Goal: Information Seeking & Learning: Learn about a topic

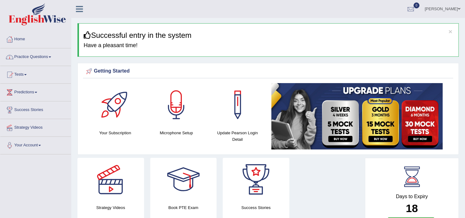
click at [44, 59] on link "Practice Questions" at bounding box center [35, 55] width 71 height 15
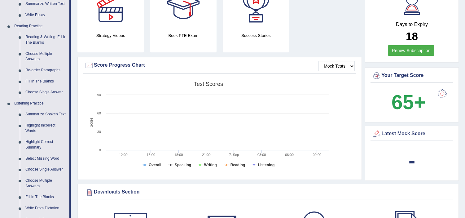
scroll to position [275, 0]
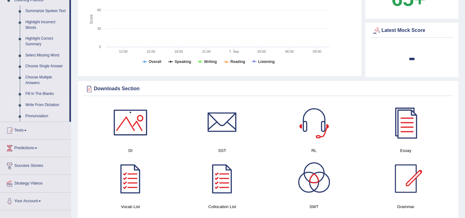
click at [41, 104] on link "Write From Dictation" at bounding box center [46, 104] width 47 height 11
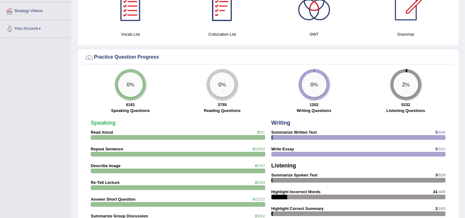
scroll to position [488, 0]
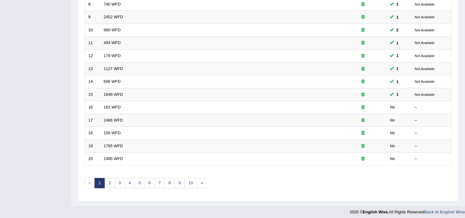
scroll to position [192, 0]
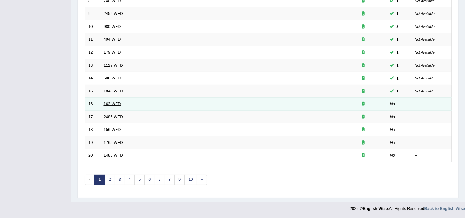
click at [113, 103] on link "163 WFD" at bounding box center [112, 103] width 17 height 5
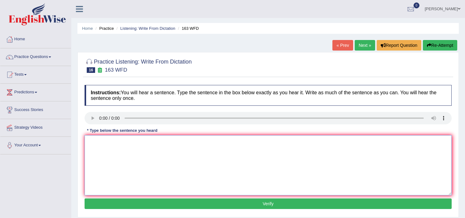
click at [115, 149] on textarea at bounding box center [268, 165] width 367 height 60
type textarea "Another assingment would should be submitted to the conferance."
click at [160, 205] on button "Verify" at bounding box center [268, 203] width 367 height 11
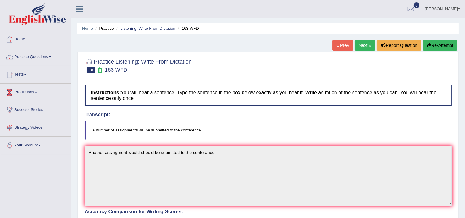
click at [429, 44] on button "Re-Attempt" at bounding box center [440, 45] width 34 height 11
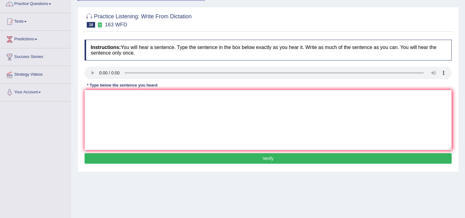
scroll to position [69, 0]
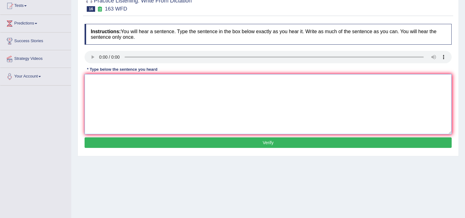
click at [104, 90] on textarea at bounding box center [268, 104] width 367 height 60
type textarea "A number of assingnments will be submitted to the conference."
click at [128, 139] on button "Verify" at bounding box center [268, 142] width 367 height 11
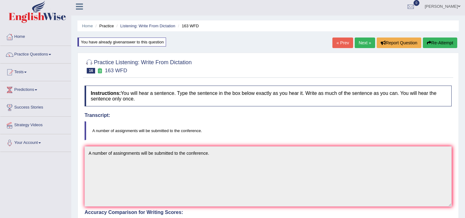
scroll to position [0, 0]
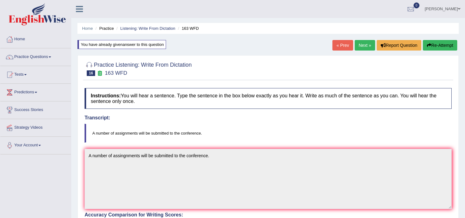
click at [358, 45] on link "Next »" at bounding box center [365, 45] width 20 height 11
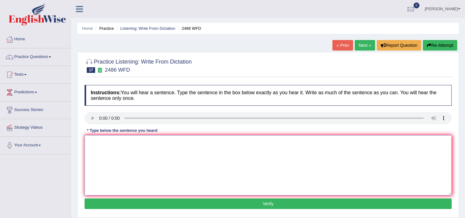
click at [98, 150] on textarea at bounding box center [268, 165] width 367 height 60
click at [126, 143] on textarea "it is quick referance facial expressions expression are difference different a …" at bounding box center [268, 165] width 367 height 60
click at [97, 141] on textarea "it is quick referance facial expressions expression are difference different a …" at bounding box center [268, 165] width 367 height 60
click at [269, 139] on textarea "it is are quick referance facial expressions expression are difference differen…" at bounding box center [268, 165] width 367 height 60
type textarea "it is are quick referance facial expressions expression are difference differen…"
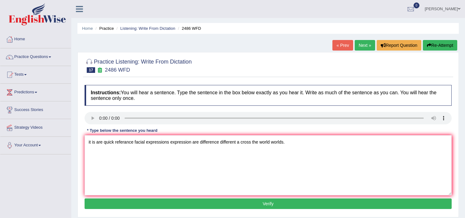
click at [287, 202] on button "Verify" at bounding box center [268, 203] width 367 height 11
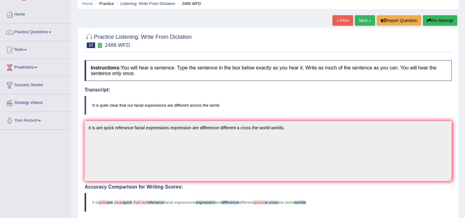
scroll to position [11, 0]
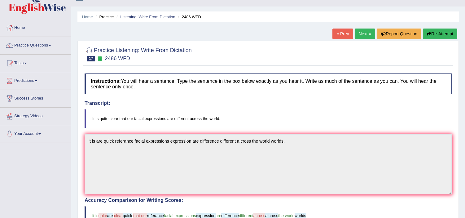
click at [363, 33] on link "Next »" at bounding box center [365, 33] width 20 height 11
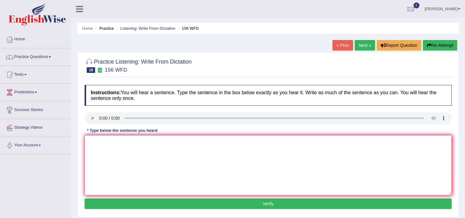
click at [168, 162] on textarea at bounding box center [268, 165] width 367 height 60
type textarea "a"
type textarea "All the assignments due by the [DATE]."
click at [153, 205] on button "Verify" at bounding box center [268, 203] width 367 height 11
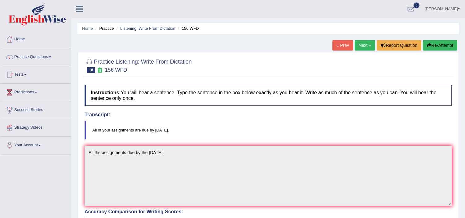
click at [356, 43] on link "Next »" at bounding box center [365, 45] width 20 height 11
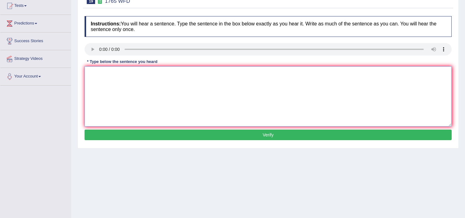
click at [99, 71] on textarea at bounding box center [268, 96] width 367 height 60
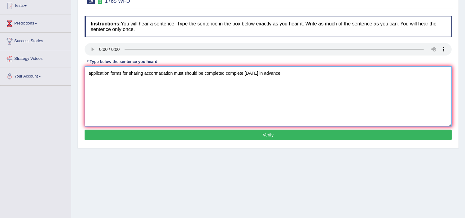
click at [90, 71] on textarea "application forms for sharing accormadation must should be completed complete w…" at bounding box center [268, 96] width 367 height 60
click at [122, 71] on textarea "Application forms for sharing accormadation must should be completed complete w…" at bounding box center [268, 96] width 367 height 60
click at [154, 71] on textarea "Application forms form for sharing accormadation must should be completed compl…" at bounding box center [268, 96] width 367 height 60
click at [196, 73] on textarea "Application forms form for sharing share accormadation must should be completed…" at bounding box center [268, 96] width 367 height 60
click at [183, 73] on textarea "Application forms form for sharing share accormadation accormodations must shou…" at bounding box center [268, 96] width 367 height 60
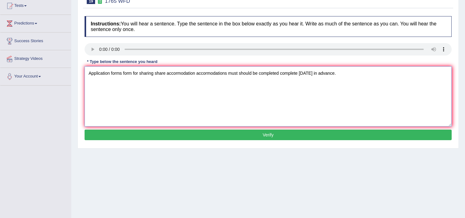
type textarea "Application forms form for sharing share accormodation accormodations must shou…"
click at [223, 136] on button "Verify" at bounding box center [268, 134] width 367 height 11
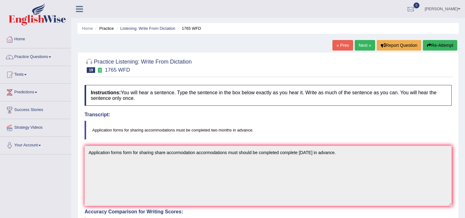
click at [355, 42] on link "Next »" at bounding box center [365, 45] width 20 height 11
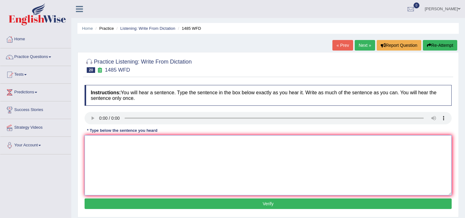
click at [115, 150] on textarea at bounding box center [268, 165] width 367 height 60
type textarea "c"
type textarea "Course works work is are exporse to the per subject subjects."
click at [119, 207] on button "Verify" at bounding box center [268, 203] width 367 height 11
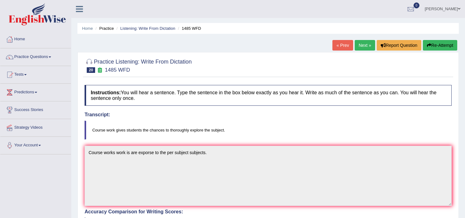
click at [359, 41] on link "Next »" at bounding box center [365, 45] width 20 height 11
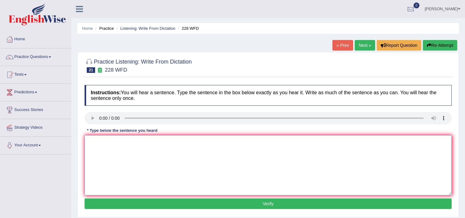
click at [89, 147] on textarea at bounding box center [268, 165] width 367 height 60
click at [124, 140] on textarea "Computer science has been popular university degree course." at bounding box center [268, 165] width 367 height 60
type textarea "Computer science has had been popular university degree course."
click at [201, 209] on div "Instructions: You will hear a sentence. Type the sentence in the box below exac…" at bounding box center [268, 148] width 370 height 132
click at [208, 207] on button "Verify" at bounding box center [268, 203] width 367 height 11
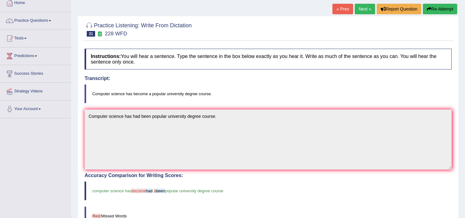
scroll to position [37, 0]
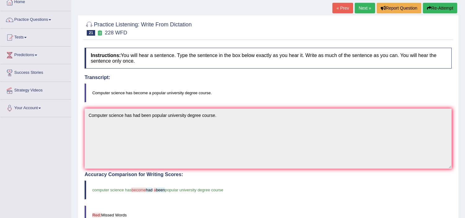
click at [363, 11] on link "Next »" at bounding box center [365, 8] width 20 height 11
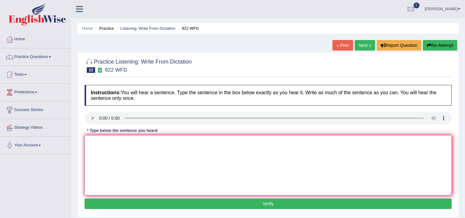
click at [103, 143] on textarea at bounding box center [268, 165] width 367 height 60
click at [175, 141] on textarea "Students must be attended to the conference." at bounding box center [268, 165] width 367 height 60
click at [175, 138] on textarea "Students must be attended to the conference." at bounding box center [268, 165] width 367 height 60
click at [191, 141] on textarea "Students must be attended to the conference before march first." at bounding box center [268, 165] width 367 height 60
click at [202, 141] on textarea "Students must be attended to the conference before march first." at bounding box center [268, 165] width 367 height 60
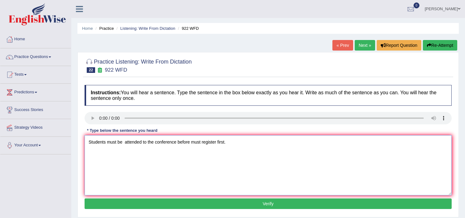
click at [126, 142] on textarea "Students must be attended to the conference before must register first." at bounding box center [268, 165] width 367 height 60
click at [214, 140] on textarea "Students must be before attended to the conference before must register first." at bounding box center [268, 165] width 367 height 60
type textarea "Students must be before attended to the conference before must be register regi…"
click at [159, 207] on button "Verify" at bounding box center [268, 203] width 367 height 11
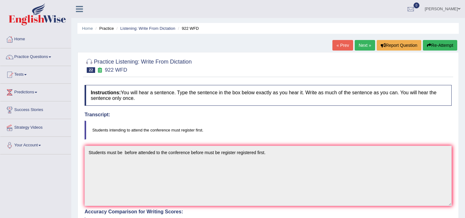
click at [364, 45] on link "Next »" at bounding box center [365, 45] width 20 height 11
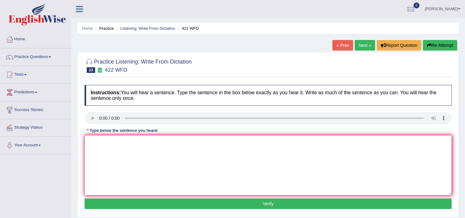
click at [115, 150] on textarea at bounding box center [268, 165] width 367 height 60
click at [103, 141] on textarea "Details of the agreement argument are is missing." at bounding box center [268, 165] width 367 height 60
type textarea "Details detail of the agreement argument are is missing."
click at [148, 206] on button "Verify" at bounding box center [268, 203] width 367 height 11
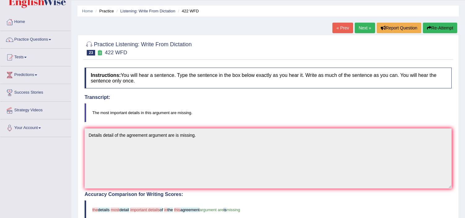
scroll to position [16, 0]
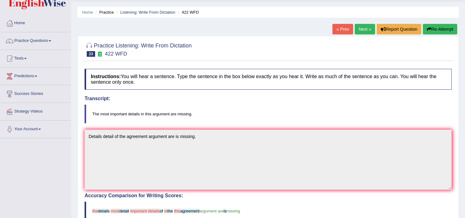
click at [364, 27] on link "Next »" at bounding box center [365, 29] width 20 height 11
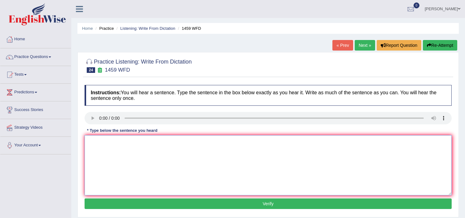
click at [102, 170] on textarea at bounding box center [268, 165] width 367 height 60
click at [94, 141] on textarea "All experiments and procedures are is outline include in the labourtory [PERSON…" at bounding box center [268, 165] width 367 height 60
click at [126, 141] on textarea "All the experiments and procedures are is outline include in the labourtory [PE…" at bounding box center [268, 165] width 367 height 60
drag, startPoint x: 134, startPoint y: 141, endPoint x: 140, endPoint y: 146, distance: 7.5
click at [140, 146] on textarea "All the experiments expreriment and procedures are is outline include in the la…" at bounding box center [268, 165] width 367 height 60
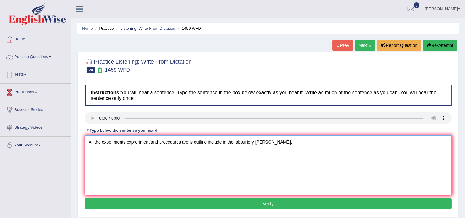
click at [148, 141] on textarea "All the experiments expreriment and procedures are is outline include in the la…" at bounding box center [268, 165] width 367 height 60
type textarea "All the experiments experiment and procedures prcedurer are is outline include …"
click at [220, 205] on button "Verify" at bounding box center [268, 203] width 367 height 11
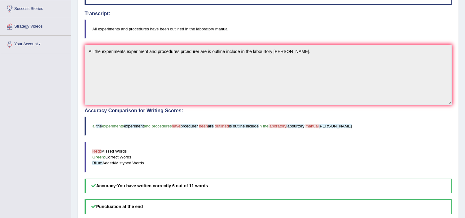
scroll to position [179, 0]
